Goal: Task Accomplishment & Management: Use online tool/utility

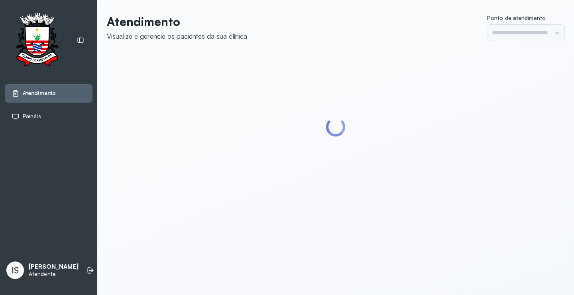
type input "******"
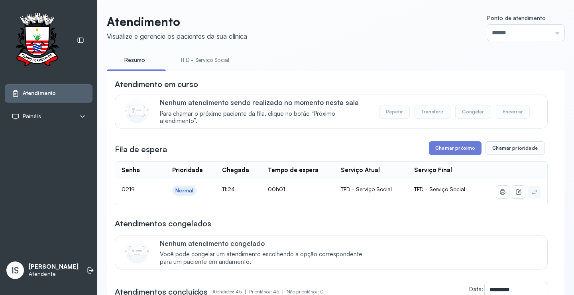
click at [223, 60] on link "TFD - Serviço Social" at bounding box center [204, 59] width 65 height 13
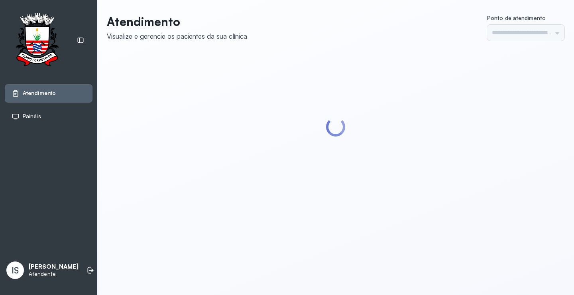
type input "******"
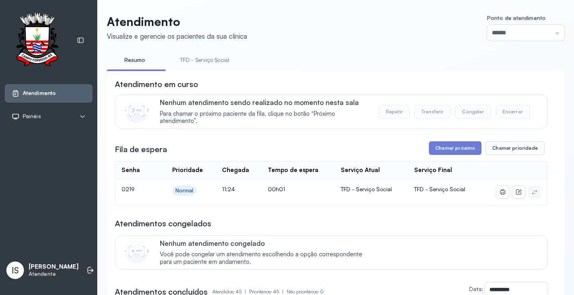
click at [208, 57] on link "TFD - Serviço Social" at bounding box center [204, 59] width 65 height 13
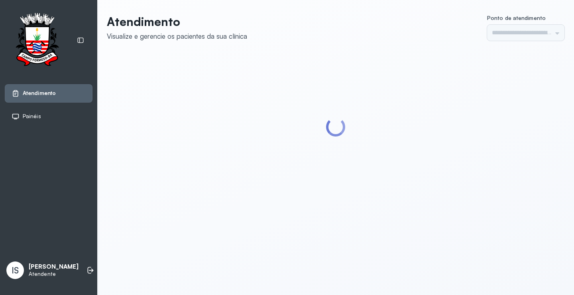
type input "******"
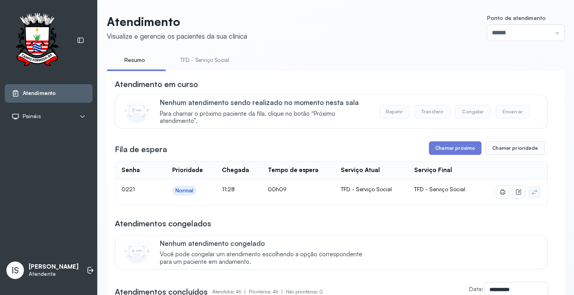
click at [201, 59] on link "TFD - Serviço Social" at bounding box center [204, 59] width 65 height 13
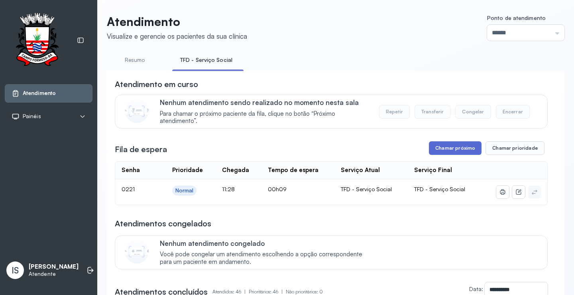
click at [459, 149] on button "Chamar próximo" at bounding box center [455, 148] width 53 height 14
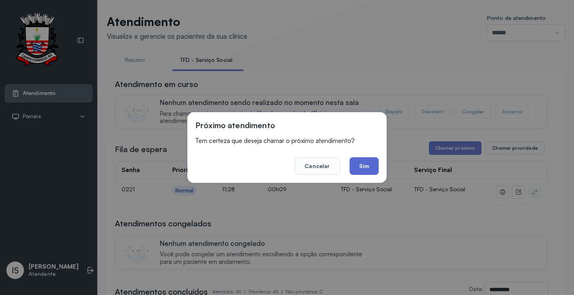
click at [368, 165] on button "Sim" at bounding box center [364, 166] width 29 height 18
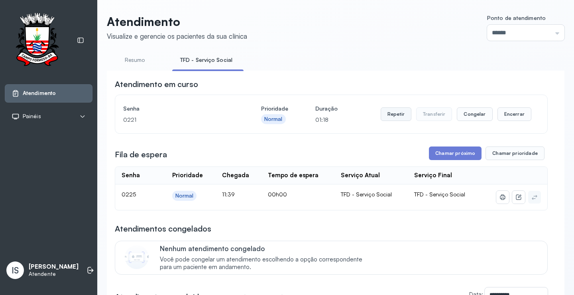
click at [401, 116] on button "Repetir" at bounding box center [396, 114] width 31 height 14
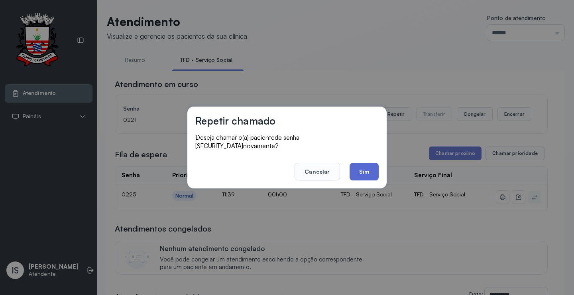
click at [369, 166] on button "Sim" at bounding box center [364, 172] width 29 height 18
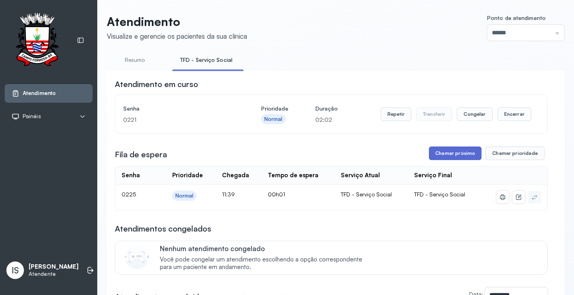
click at [457, 153] on button "Chamar próximo" at bounding box center [455, 153] width 53 height 14
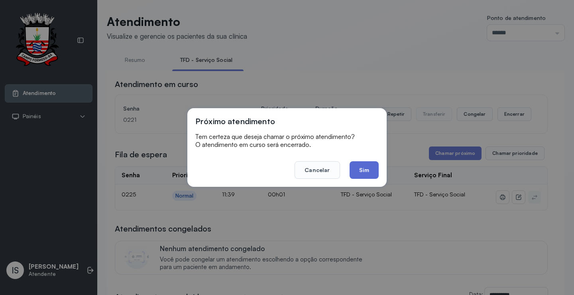
click at [358, 168] on button "Sim" at bounding box center [364, 170] width 29 height 18
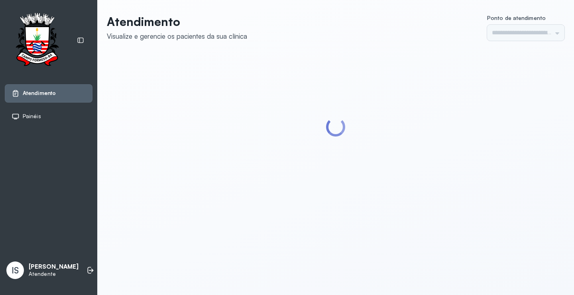
type input "******"
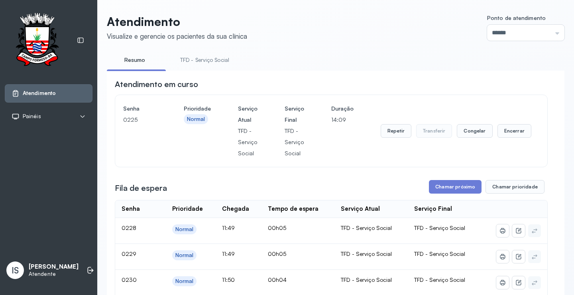
click at [220, 62] on link "TFD - Serviço Social" at bounding box center [204, 59] width 65 height 13
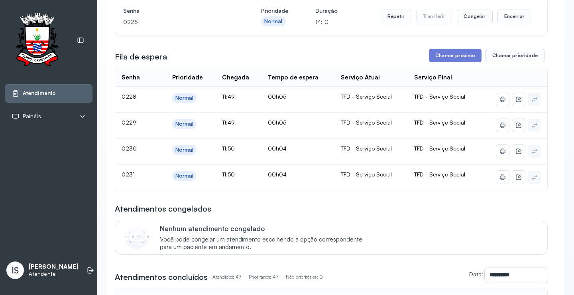
scroll to position [120, 0]
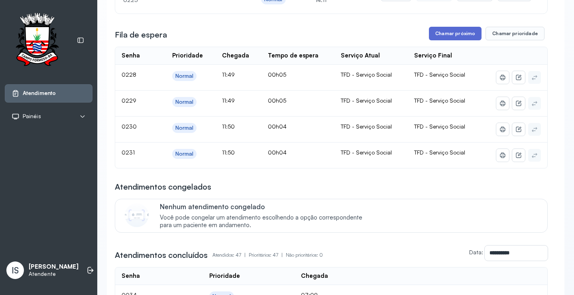
click at [442, 35] on button "Chamar próximo" at bounding box center [455, 34] width 53 height 14
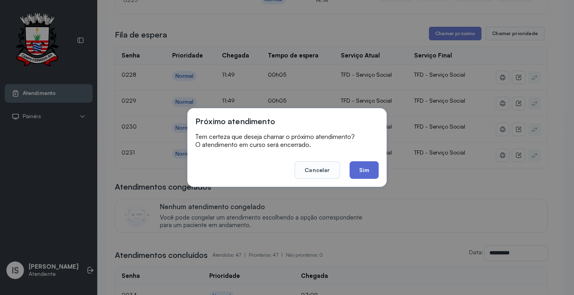
click at [362, 170] on button "Sim" at bounding box center [364, 170] width 29 height 18
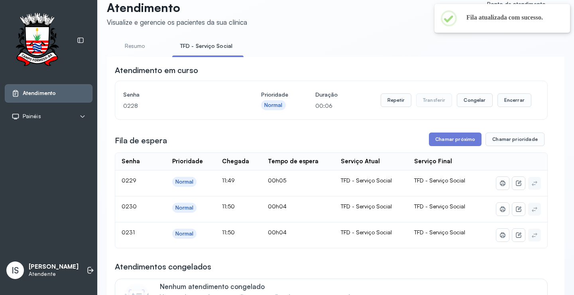
scroll to position [0, 0]
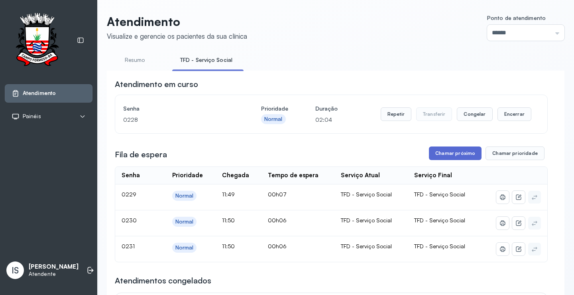
click at [459, 155] on button "Chamar próximo" at bounding box center [455, 153] width 53 height 14
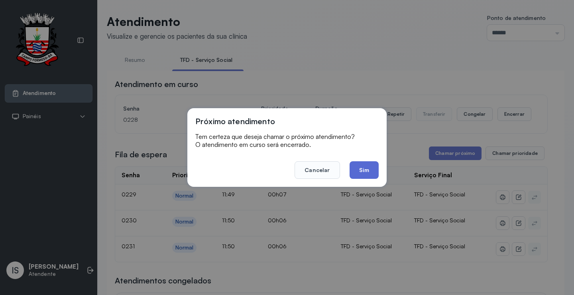
click at [361, 168] on button "Sim" at bounding box center [364, 170] width 29 height 18
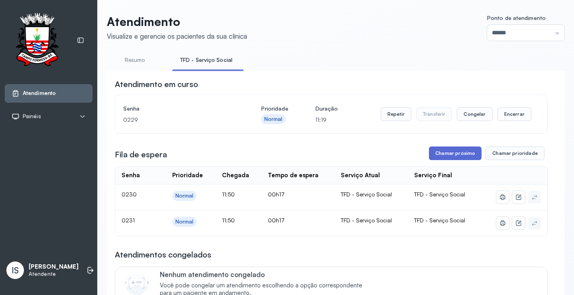
click at [461, 152] on button "Chamar próximo" at bounding box center [455, 153] width 53 height 14
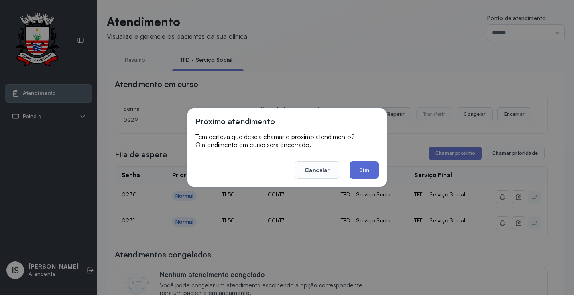
click at [364, 168] on button "Sim" at bounding box center [364, 170] width 29 height 18
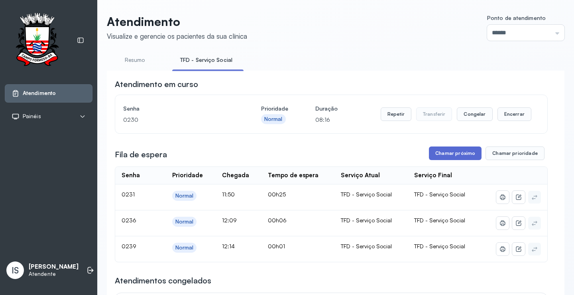
click at [453, 154] on button "Chamar próximo" at bounding box center [455, 153] width 53 height 14
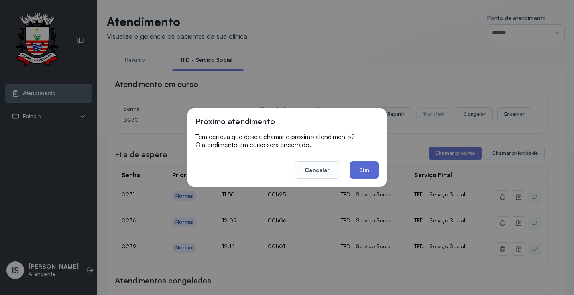
click at [364, 168] on button "Sim" at bounding box center [364, 170] width 29 height 18
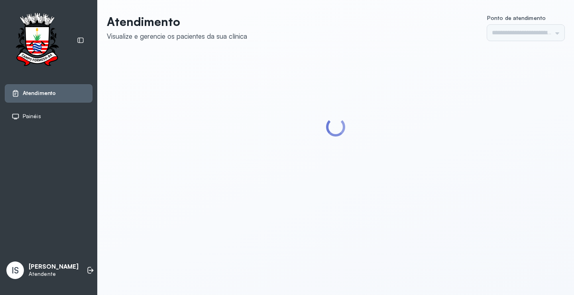
type input "******"
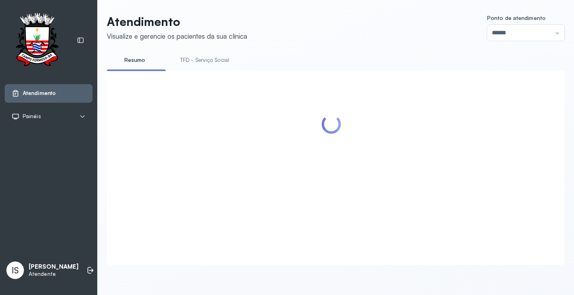
scroll to position [0, 0]
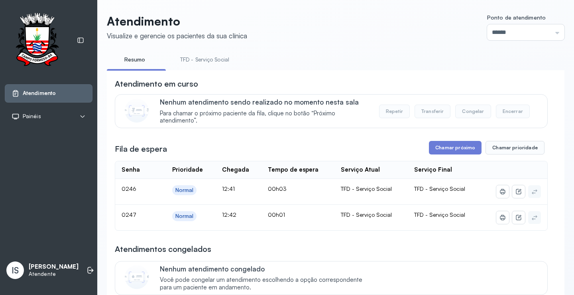
click at [227, 61] on link "TFD - Serviço Social" at bounding box center [204, 59] width 65 height 13
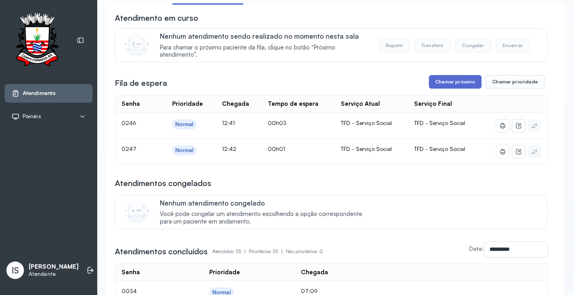
scroll to position [80, 0]
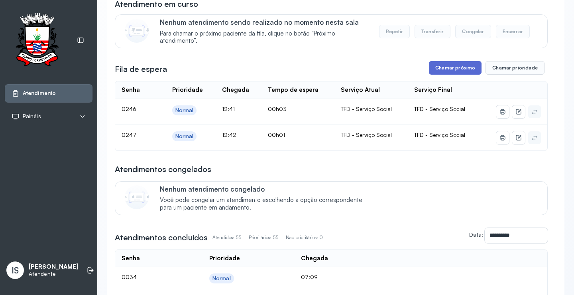
click at [452, 68] on button "Chamar próximo" at bounding box center [455, 68] width 53 height 14
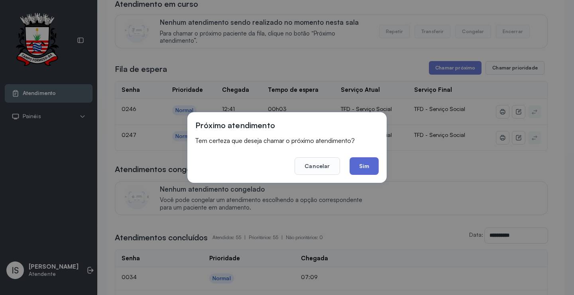
click at [368, 166] on button "Sim" at bounding box center [364, 166] width 29 height 18
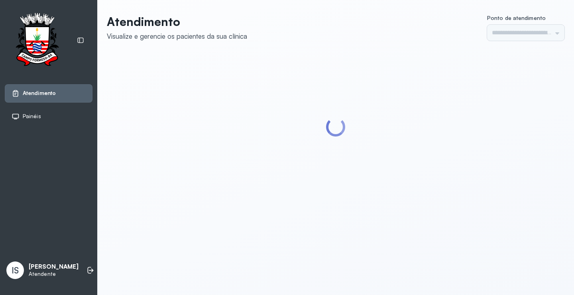
type input "******"
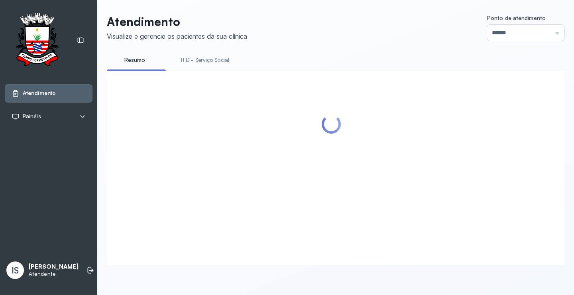
click at [216, 61] on link "TFD - Serviço Social" at bounding box center [204, 59] width 65 height 13
